Goal: Task Accomplishment & Management: Use online tool/utility

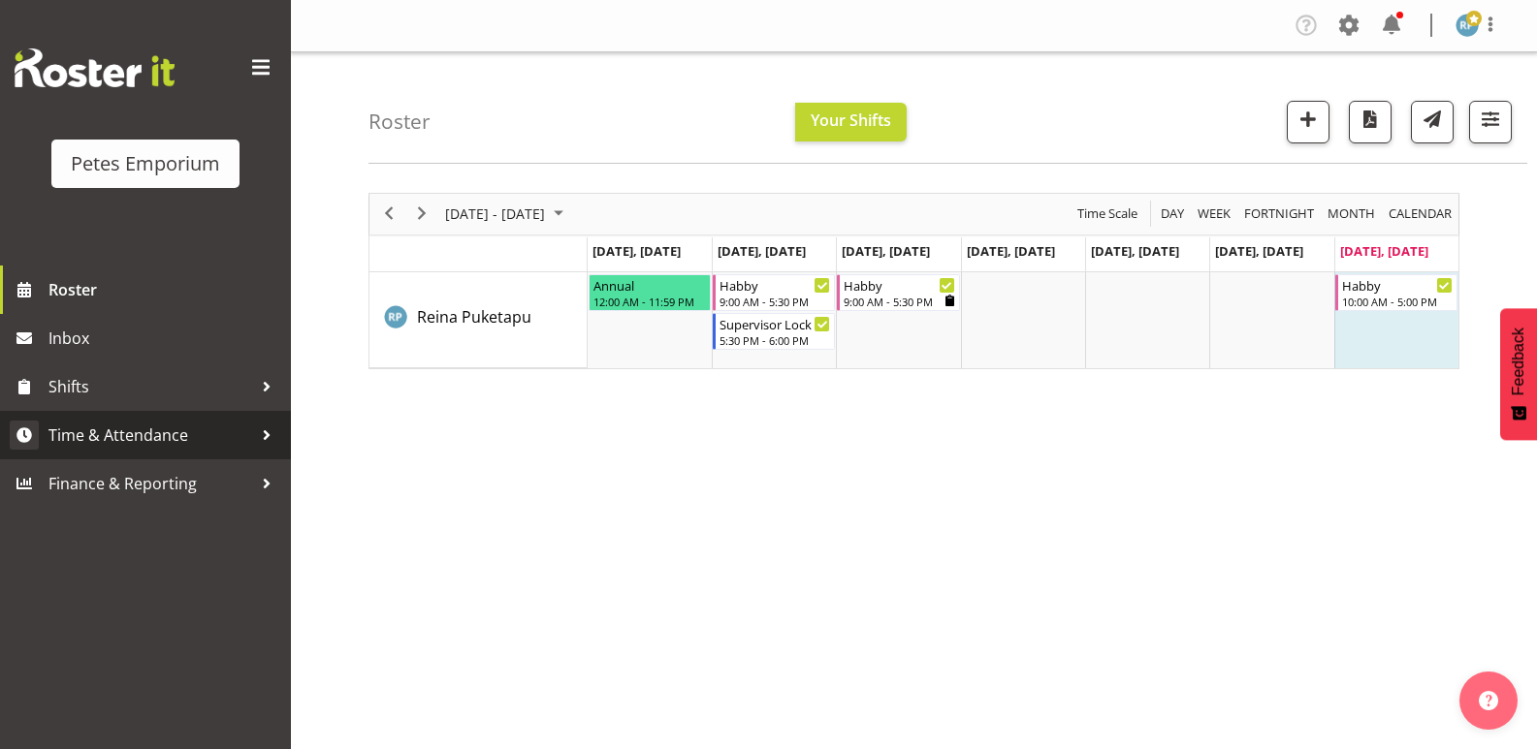
click at [162, 432] on span "Time & Attendance" at bounding box center [150, 435] width 204 height 29
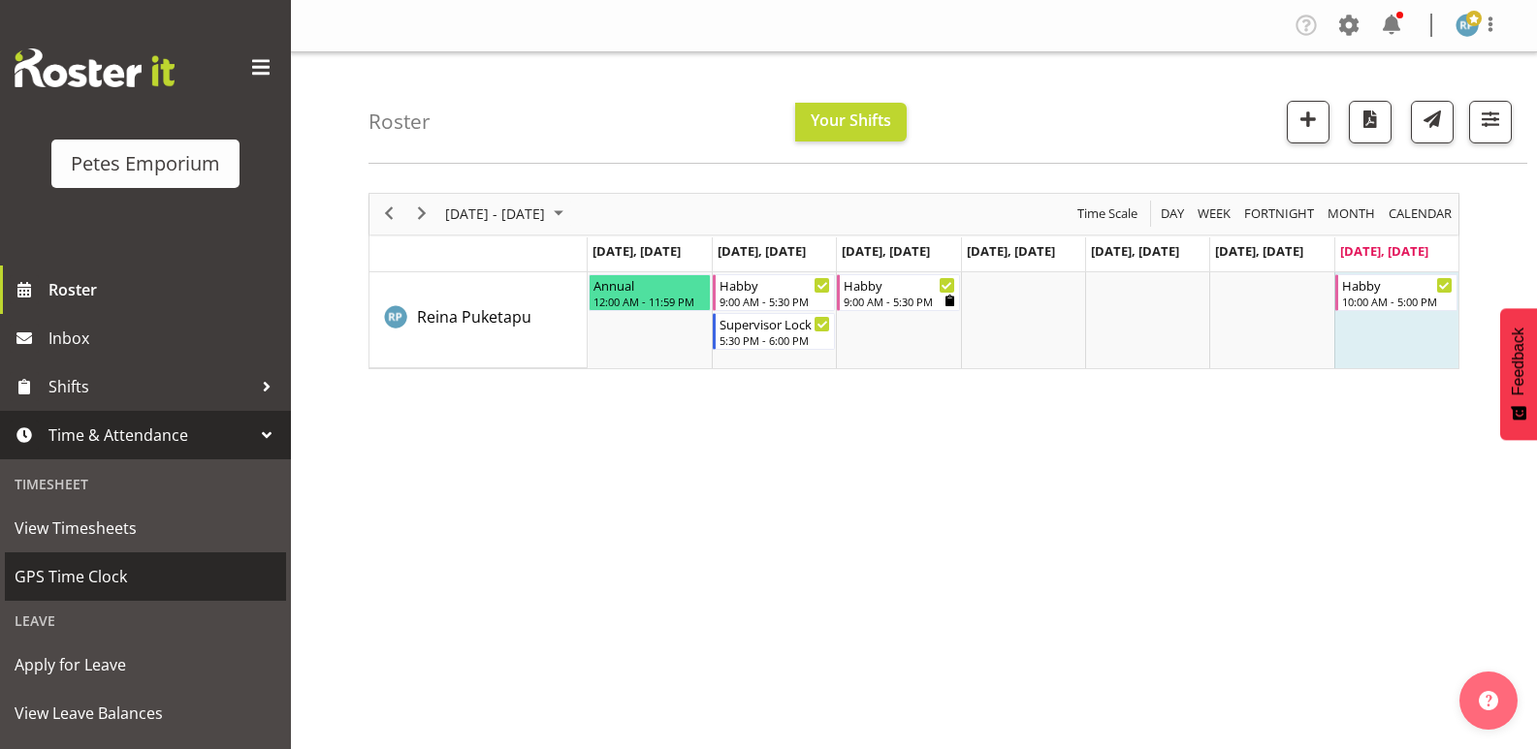
click at [103, 579] on span "GPS Time Clock" at bounding box center [146, 576] width 262 height 29
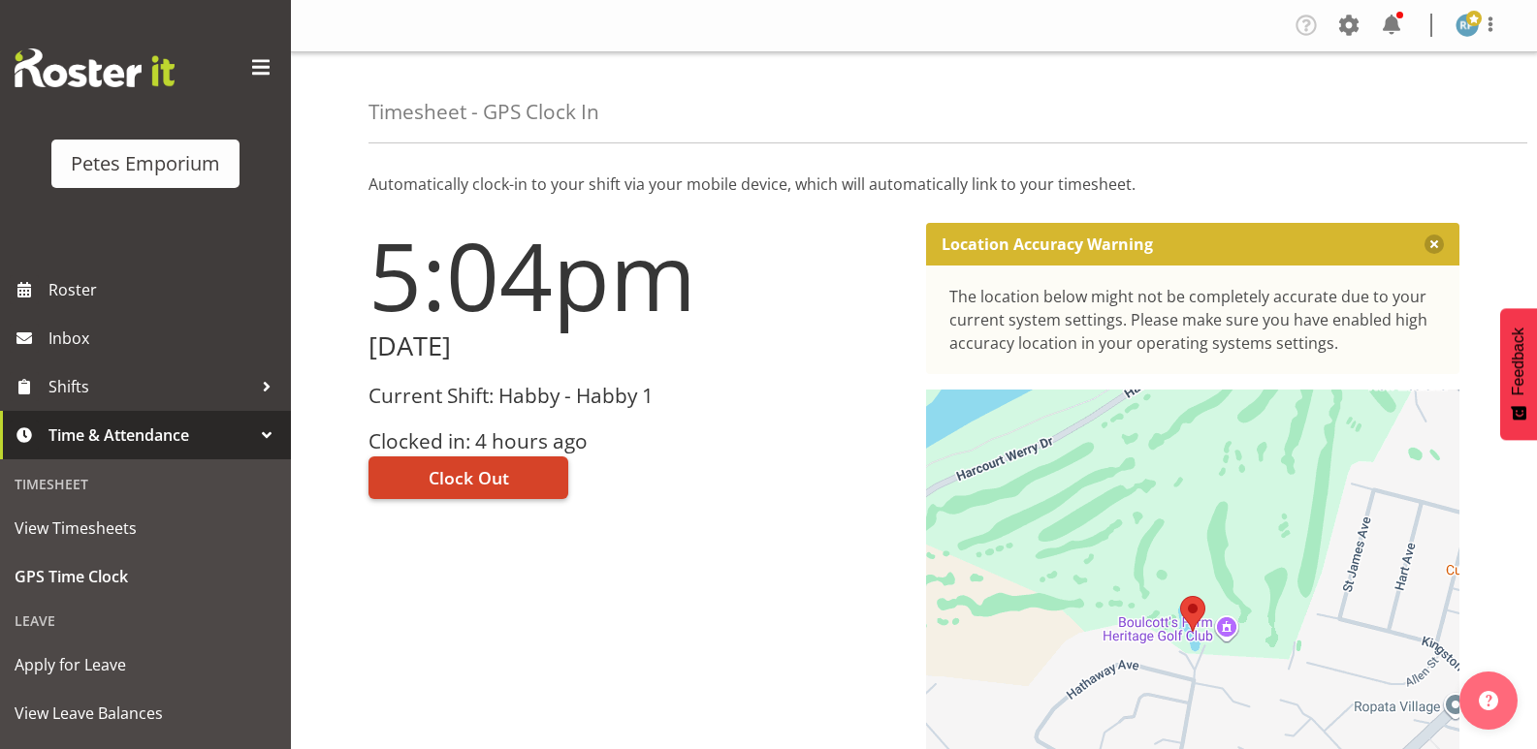
click at [506, 478] on span "Clock Out" at bounding box center [468, 477] width 80 height 25
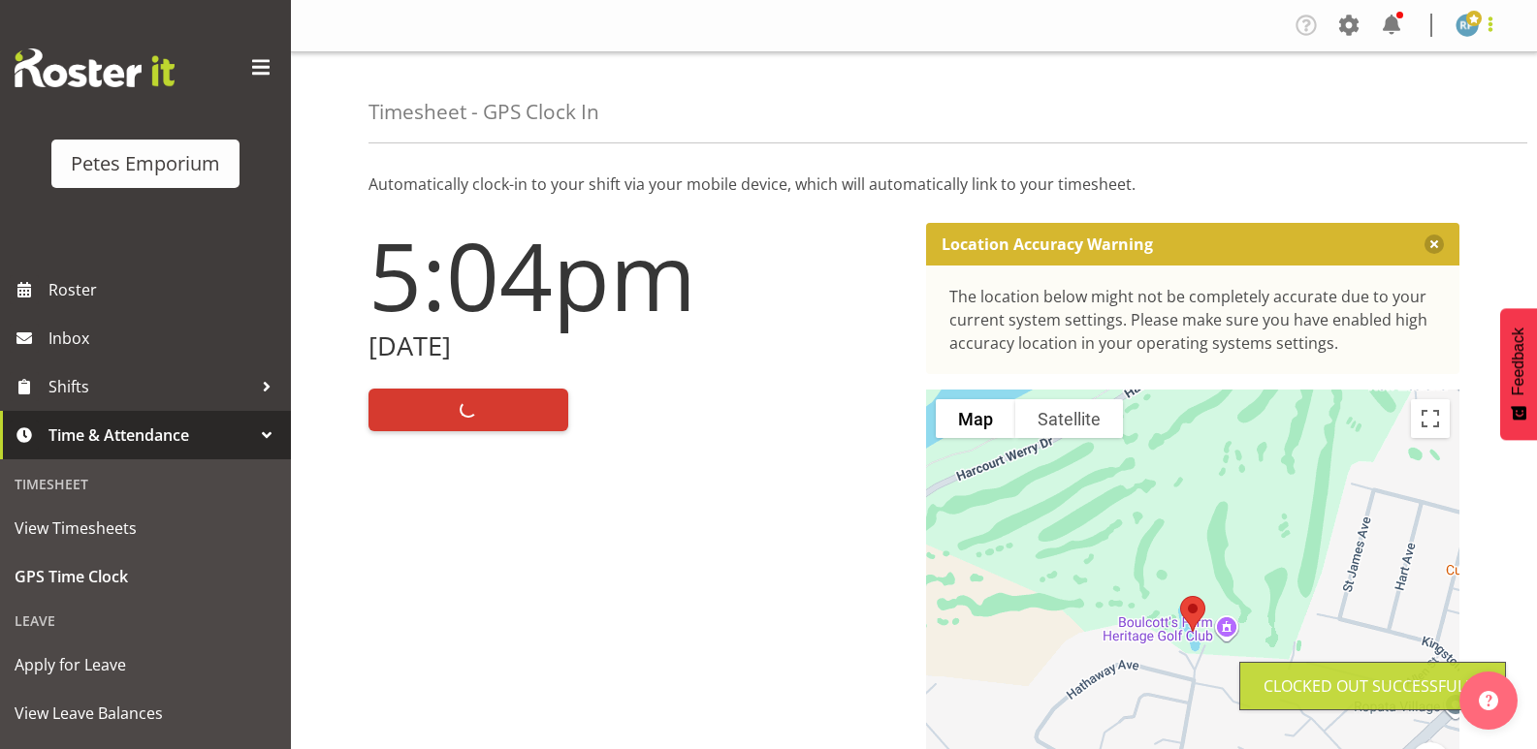
click at [1493, 31] on span at bounding box center [1489, 24] width 23 height 23
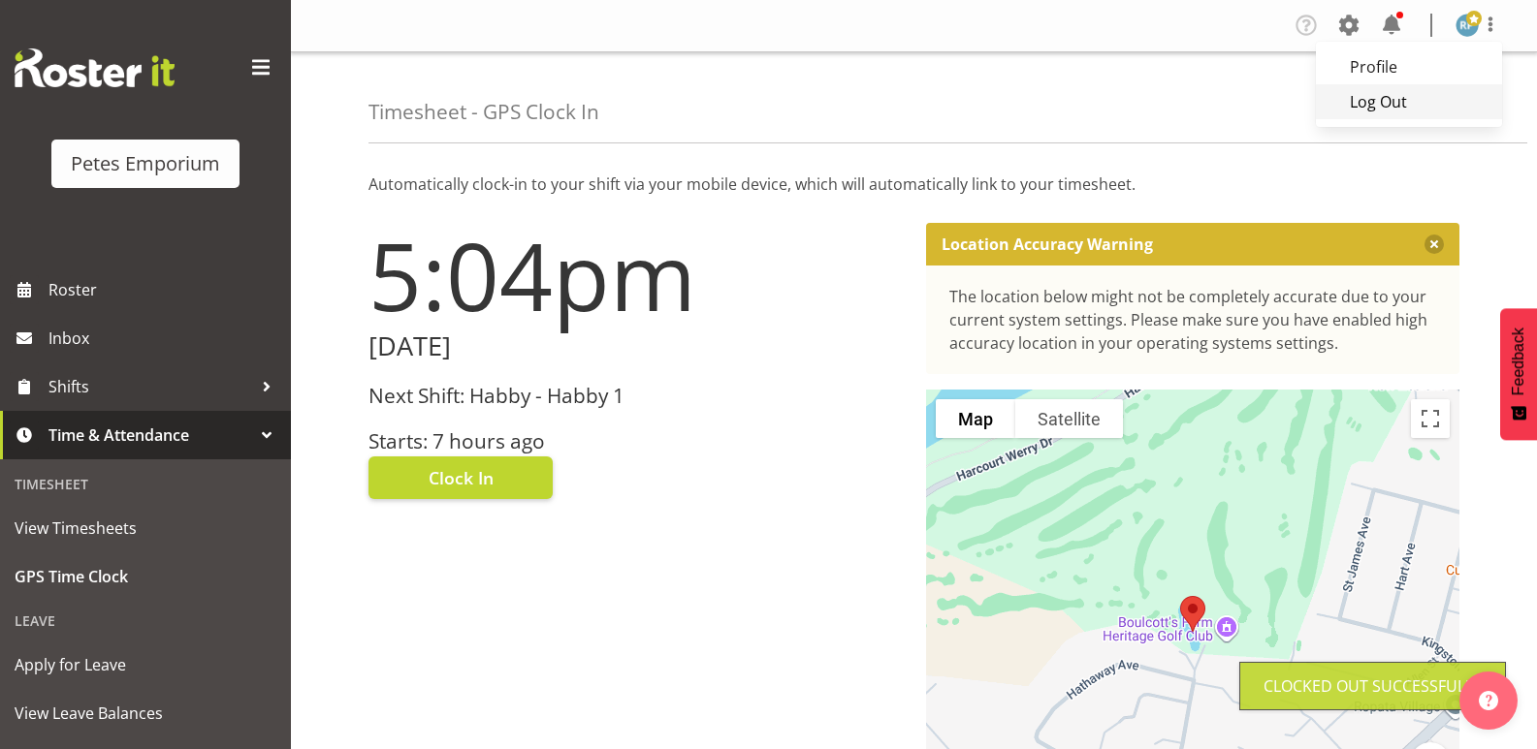
click at [1422, 110] on link "Log Out" at bounding box center [1409, 101] width 186 height 35
